Goal: Transaction & Acquisition: Purchase product/service

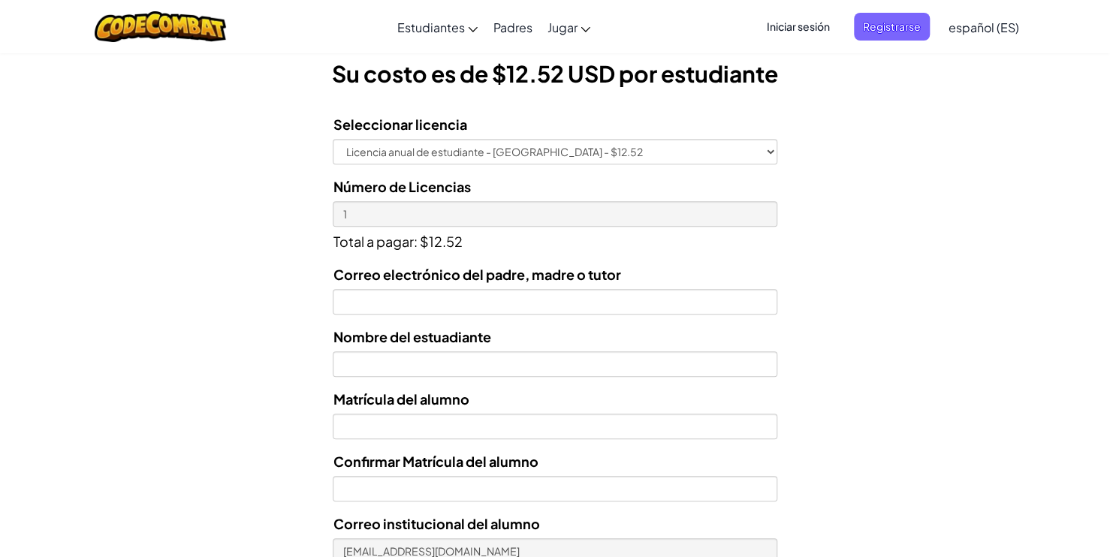
scroll to position [436, 0]
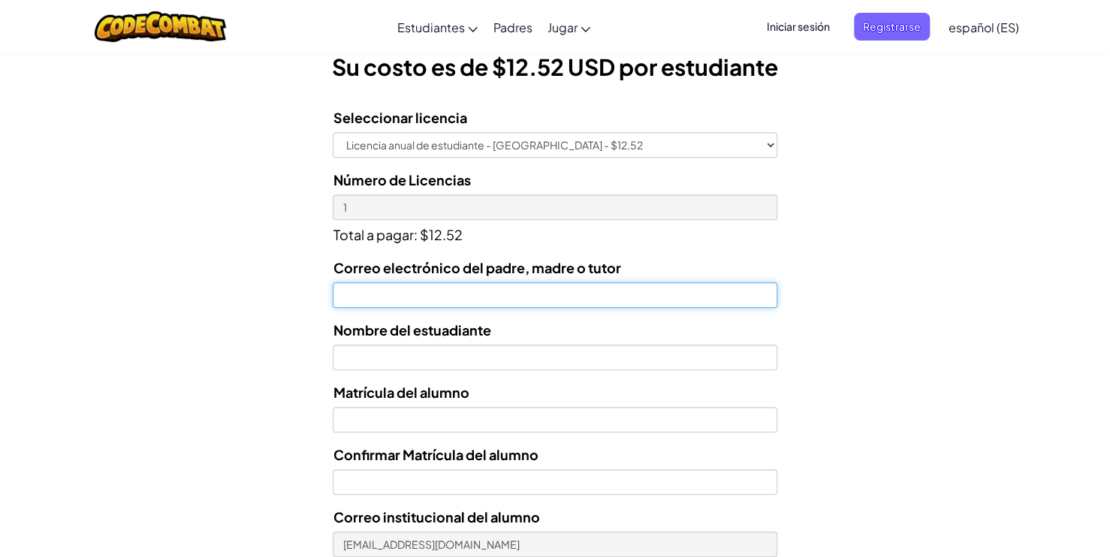
click at [355, 292] on input "Correo electrónico del padre, madre o tutor" at bounding box center [555, 295] width 444 height 26
type input "angelesgonzalez@yahoo.comm"
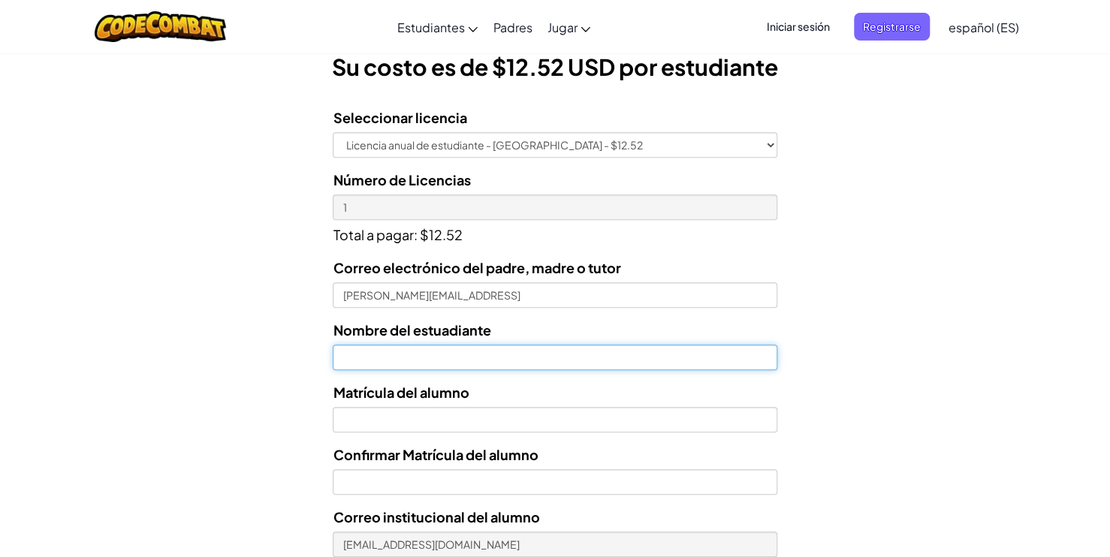
click at [360, 350] on input "text" at bounding box center [555, 358] width 444 height 26
type input "c"
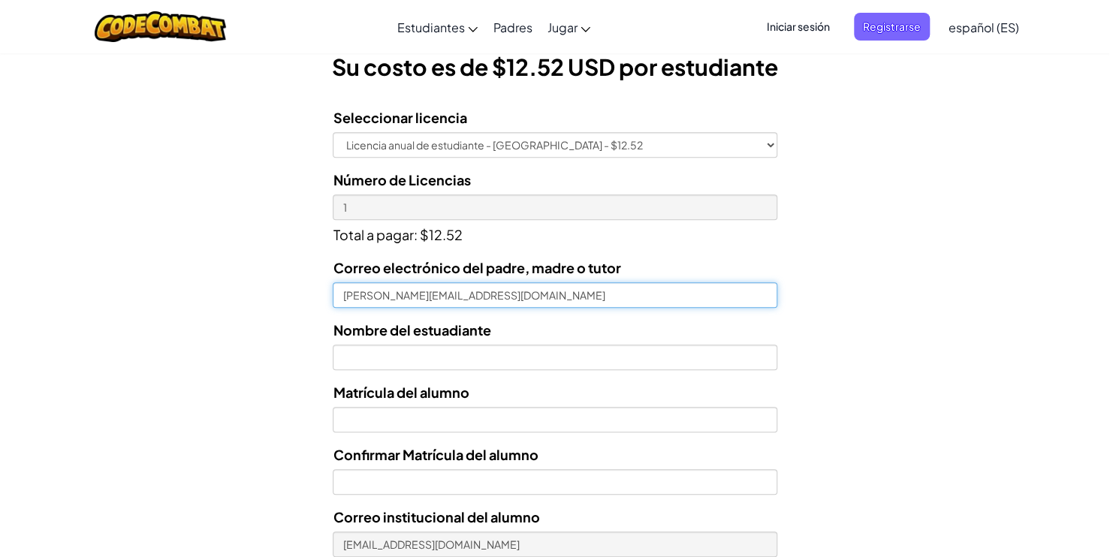
click at [538, 296] on input "angelesgonzalez@yahoo.com" at bounding box center [555, 295] width 444 height 26
type input "angelesgonzalez@yahoo.com"
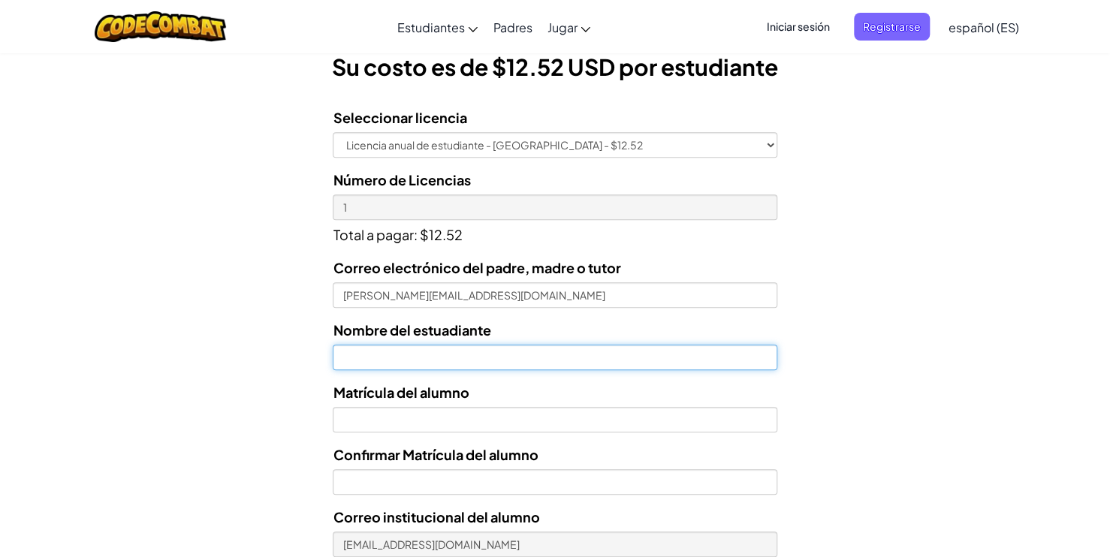
click at [445, 364] on input "text" at bounding box center [555, 358] width 444 height 26
type input "Camila"
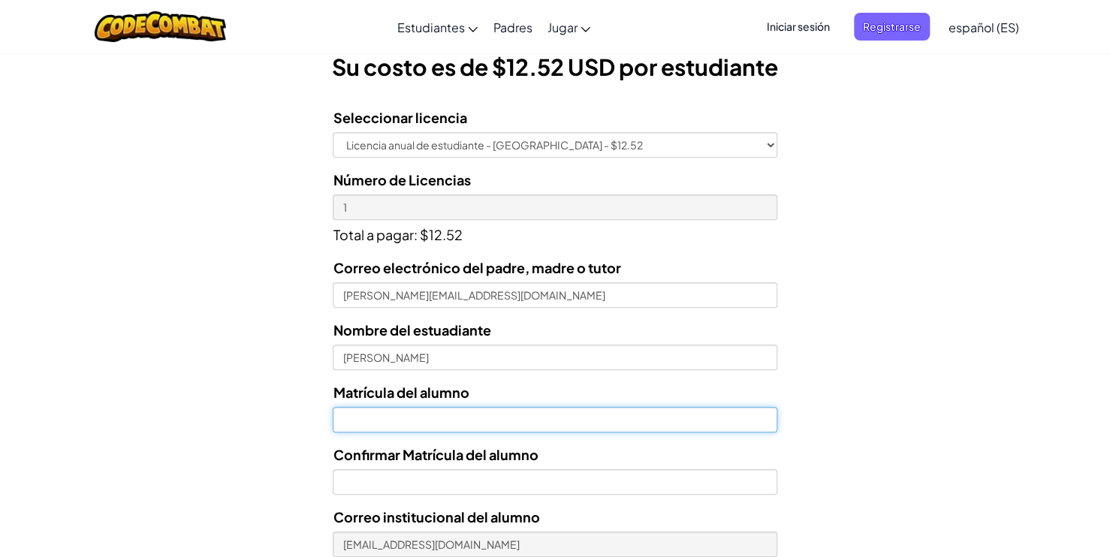
click at [424, 416] on input "Nombre del estuadiante" at bounding box center [555, 420] width 444 height 26
type input "al07120"
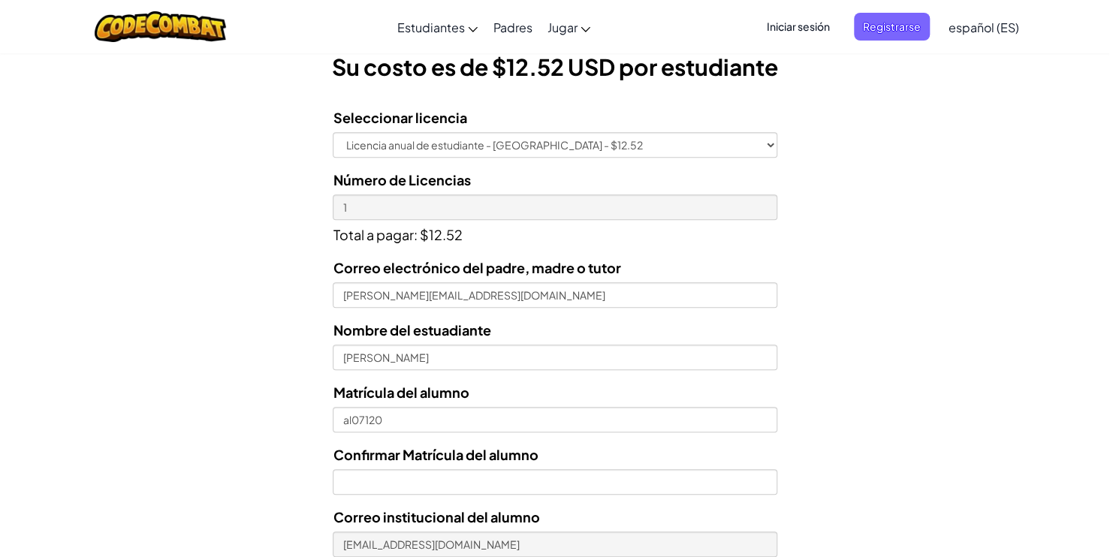
click at [447, 370] on div "Correo electrónico del padre, madre o tutor angelesgonzalez@yahoo.com Nombre de…" at bounding box center [555, 462] width 444 height 410
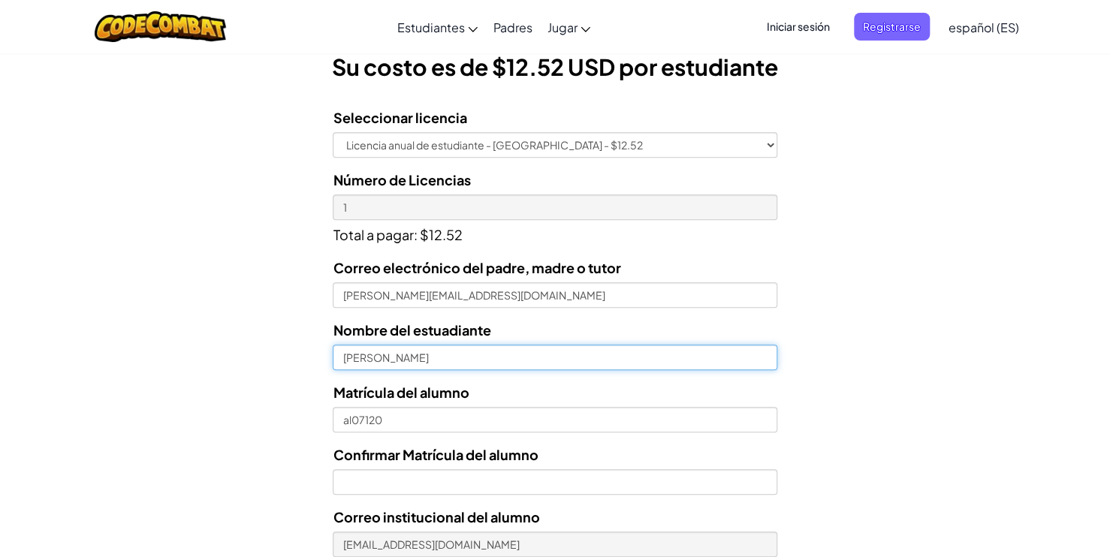
click at [448, 355] on input "Camila" at bounding box center [555, 358] width 444 height 26
type input "Camila Navarrete"
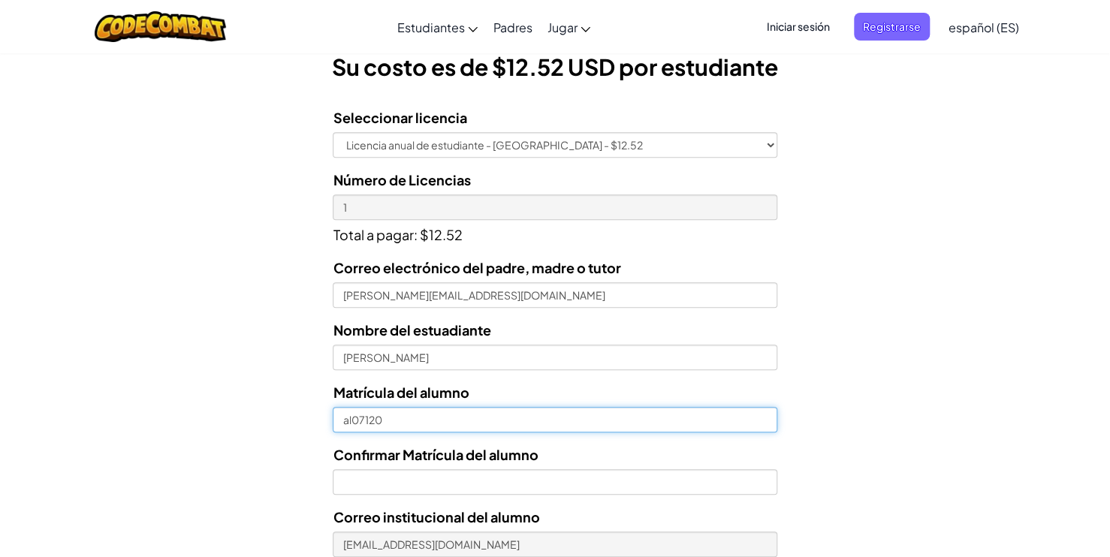
click at [424, 416] on input "al07120" at bounding box center [555, 420] width 444 height 26
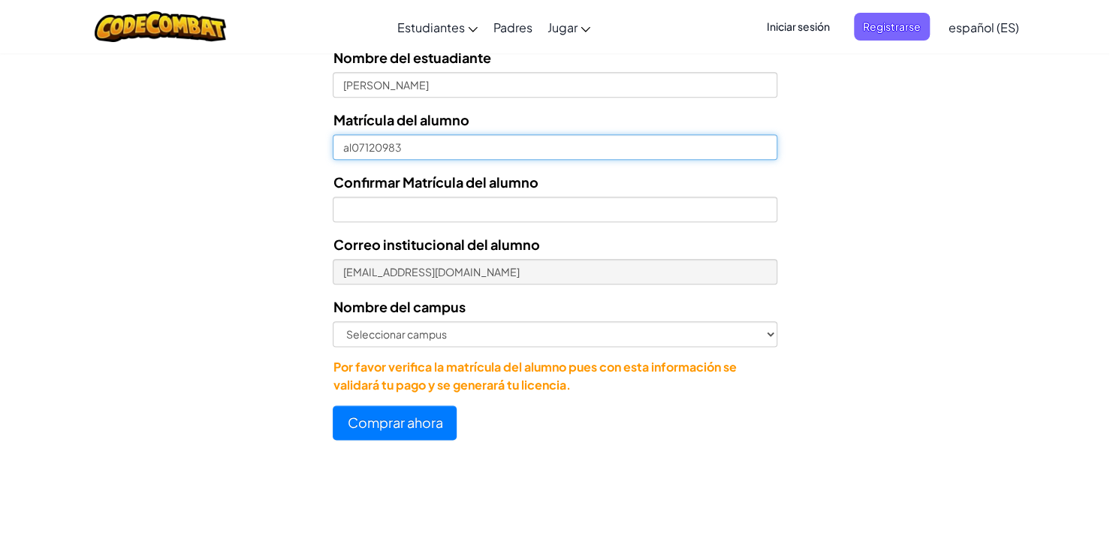
scroll to position [718, 0]
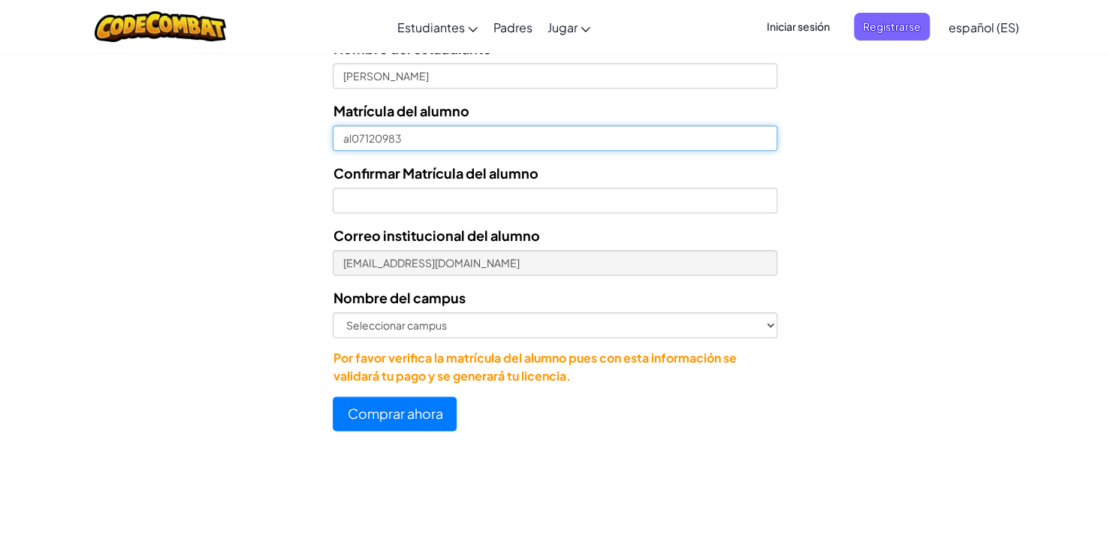
drag, startPoint x: 436, startPoint y: 141, endPoint x: 271, endPoint y: 122, distance: 166.3
click at [271, 122] on form "Seleccionar licencia Licencia anual de estudiante - Universidad Tecmilenio - $1…" at bounding box center [389, 123] width 778 height 618
type input "al07120983"
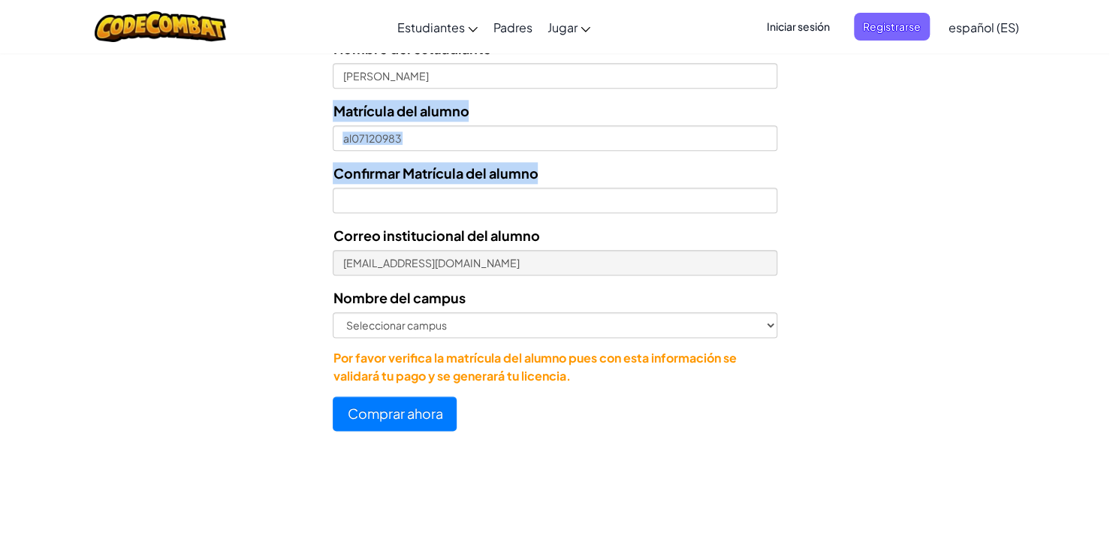
drag, startPoint x: 276, startPoint y: 123, endPoint x: 396, endPoint y: 197, distance: 140.3
click at [396, 197] on form "Seleccionar licencia Licencia anual de estudiante - Universidad Tecmilenio - $1…" at bounding box center [389, 123] width 778 height 618
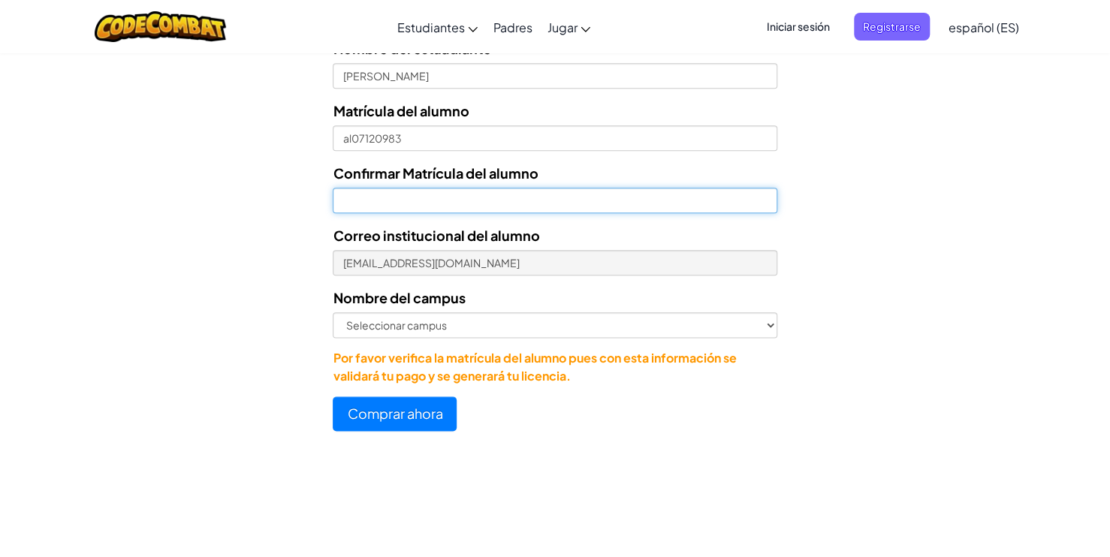
click at [396, 197] on input "Confirmar Matrícula del alumno" at bounding box center [555, 201] width 444 height 26
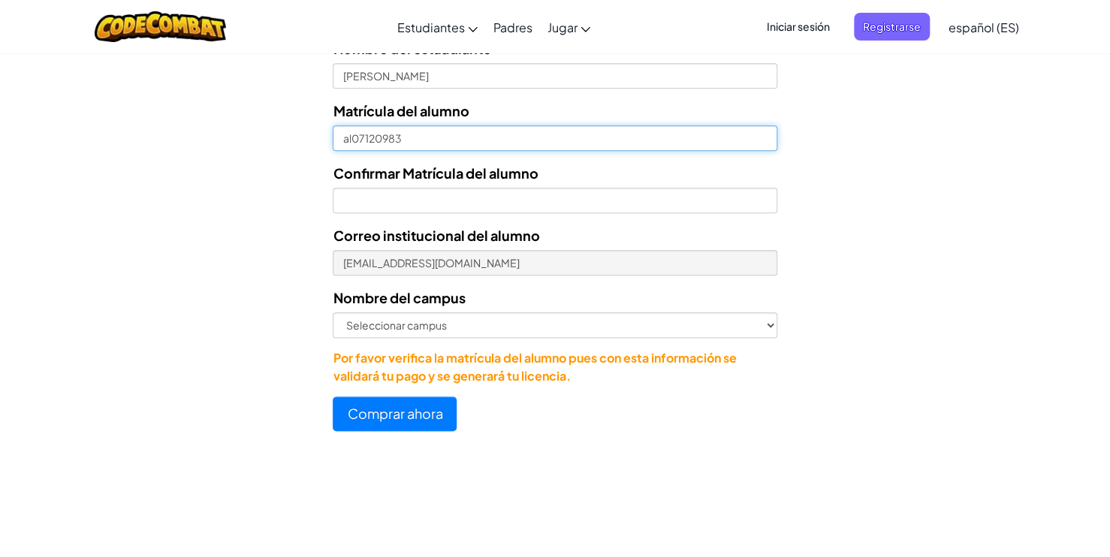
click at [358, 137] on input "al07120983" at bounding box center [555, 138] width 444 height 26
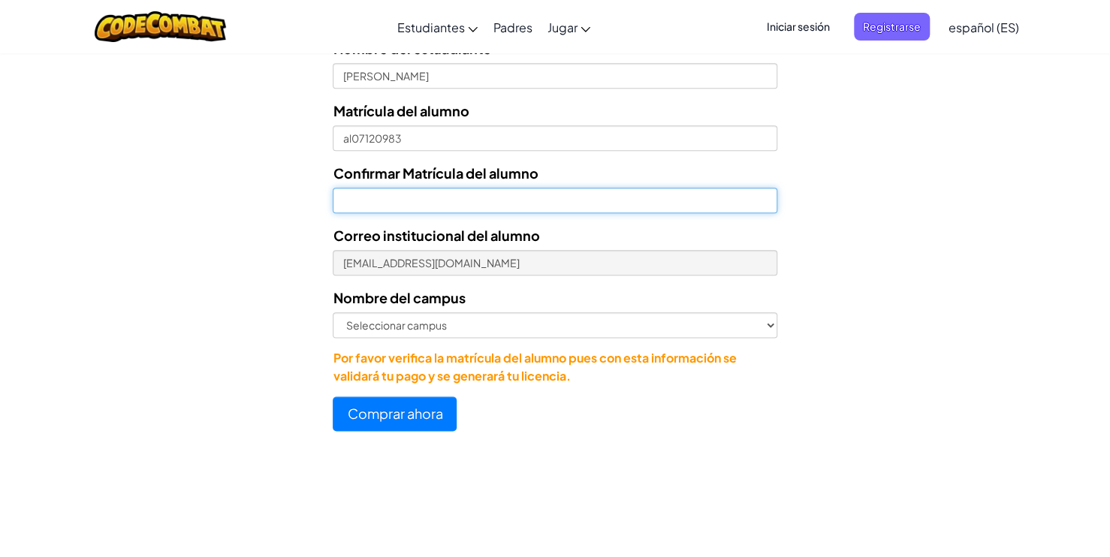
click at [385, 206] on input "Confirmar Matrícula del alumno" at bounding box center [555, 201] width 444 height 26
type input "al07120983"
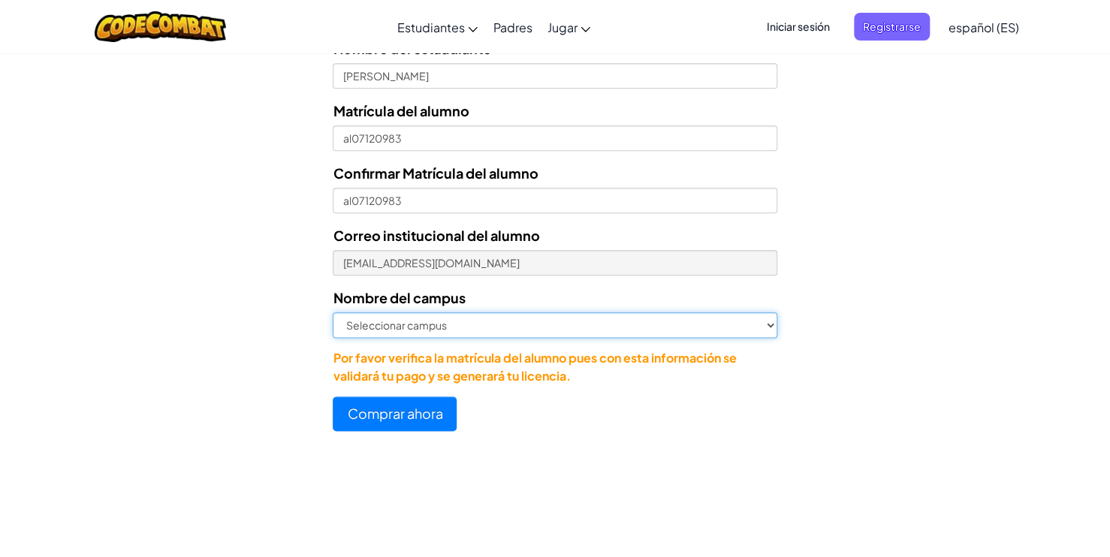
click at [775, 329] on select "Seleccionar campus Cancún Central Chihuahua Ciudad Juárez Ciudad Obregón Cuauti…" at bounding box center [555, 326] width 444 height 26
select select "Guadalajara"
click at [333, 313] on select "Seleccionar campus Cancún Central Chihuahua Ciudad Juárez Ciudad Obregón Cuauti…" at bounding box center [555, 326] width 444 height 26
click at [776, 325] on select "Seleccionar campus Cancún Central Chihuahua Ciudad Juárez Ciudad Obregón Cuauti…" at bounding box center [555, 326] width 444 height 26
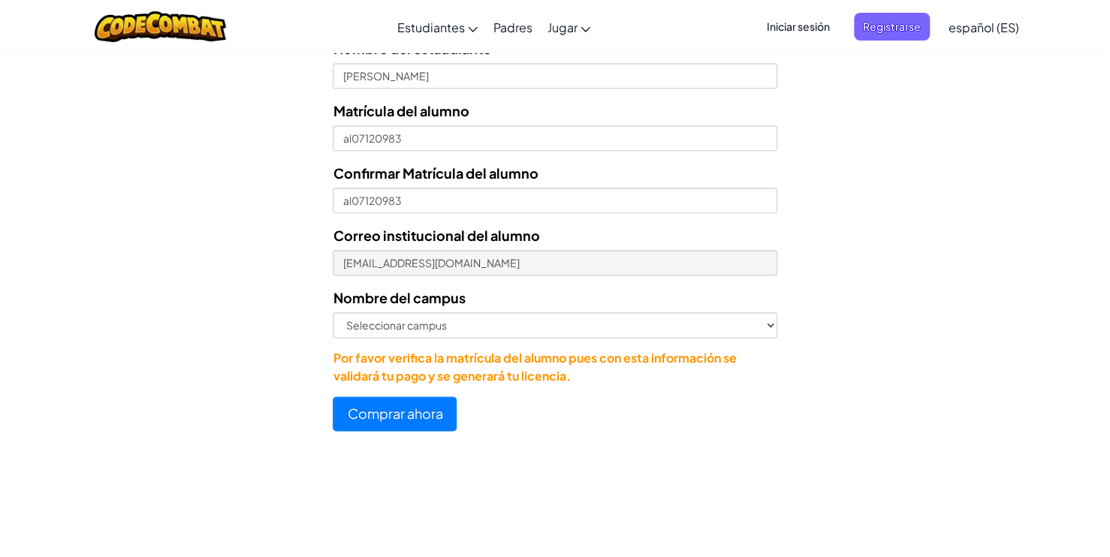
click at [300, 338] on form "Seleccionar licencia Licencia anual de estudiante - Universidad Tecmilenio - $1…" at bounding box center [389, 123] width 778 height 618
click at [382, 415] on button "Comprar ahora" at bounding box center [395, 414] width 124 height 35
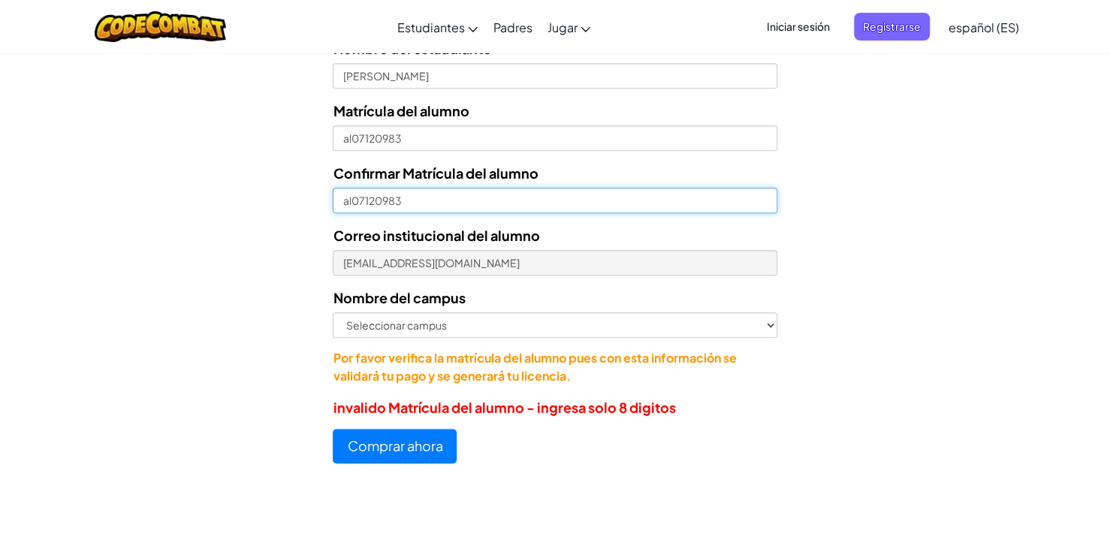
click at [355, 201] on input "al07120983" at bounding box center [555, 201] width 444 height 26
type input "07120983"
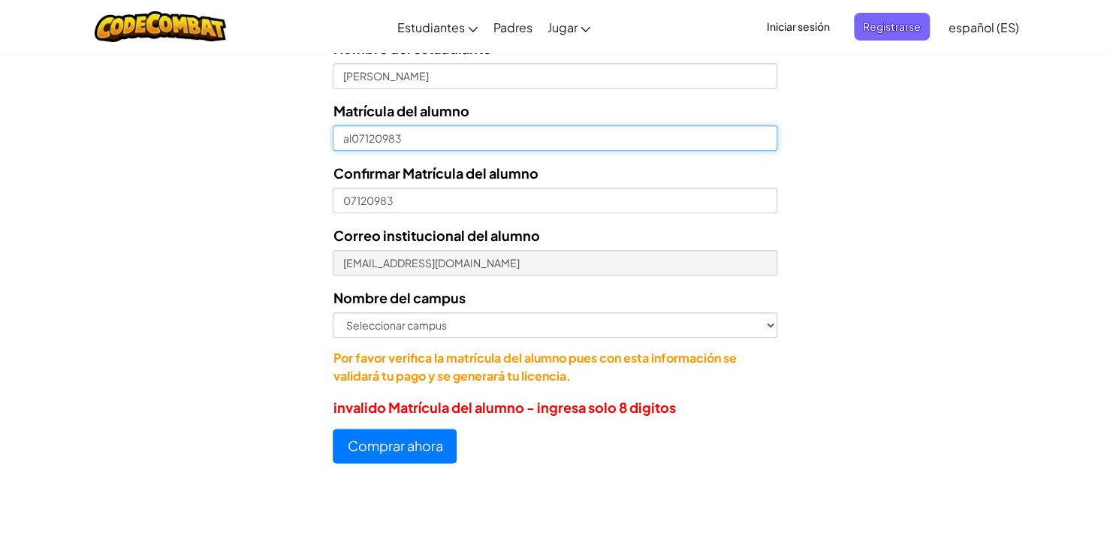
click at [355, 138] on input "al07120983" at bounding box center [555, 138] width 444 height 26
type input "07120983"
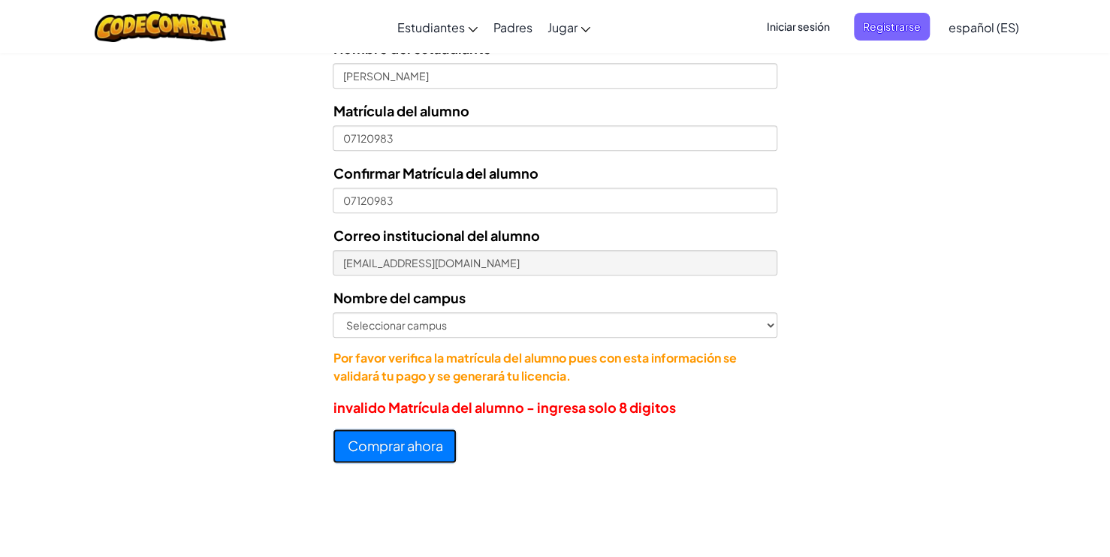
click at [400, 437] on button "Comprar ahora" at bounding box center [395, 446] width 124 height 35
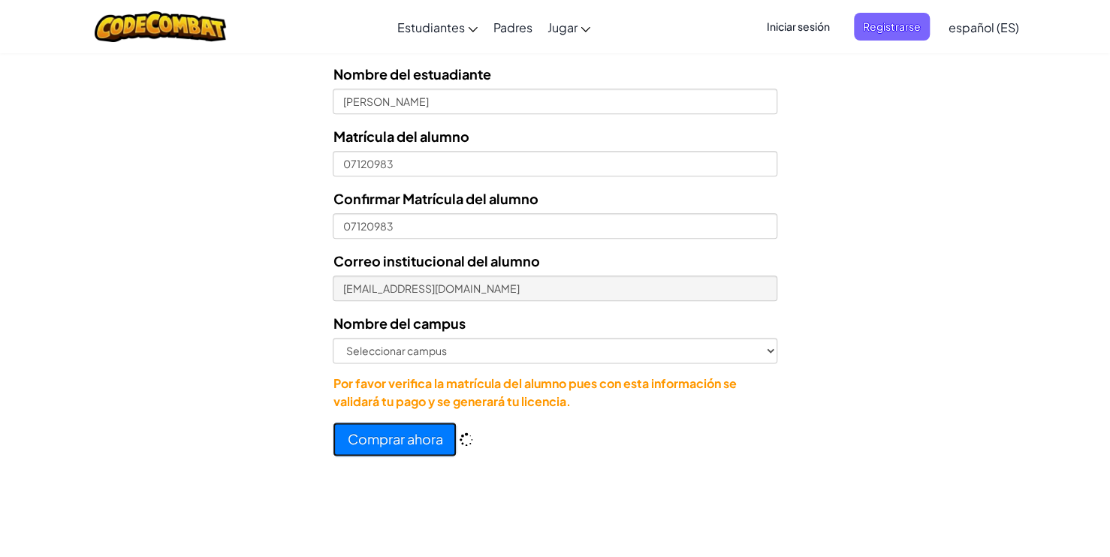
scroll to position [718, 0]
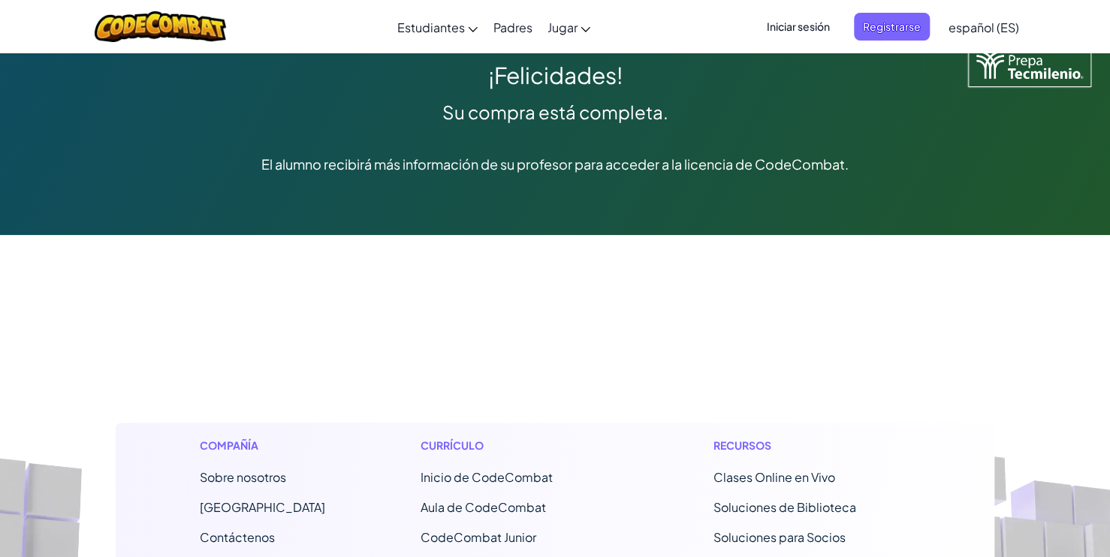
scroll to position [69, 0]
